Goal: Find specific page/section: Find specific page/section

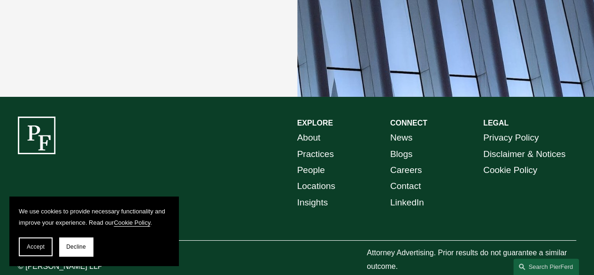
scroll to position [1644, 0]
click at [310, 162] on link "People" at bounding box center [311, 170] width 28 height 16
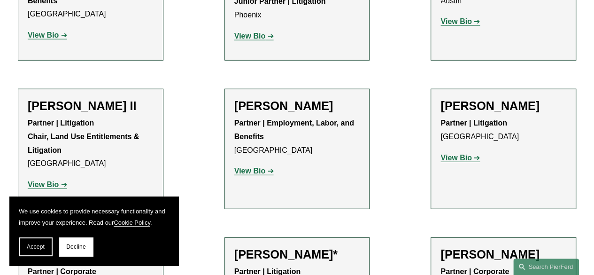
scroll to position [1144, 0]
click at [52, 180] on strong "View Bio" at bounding box center [43, 184] width 31 height 8
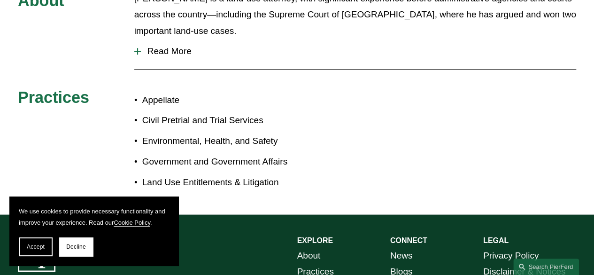
scroll to position [466, 0]
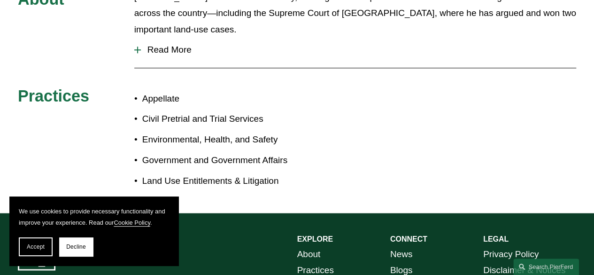
click at [161, 45] on span "Read More" at bounding box center [358, 50] width 435 height 10
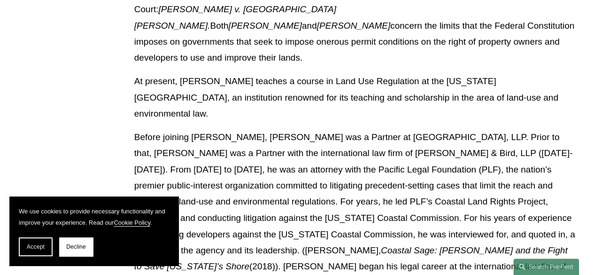
scroll to position [682, 0]
